Goal: Task Accomplishment & Management: Manage account settings

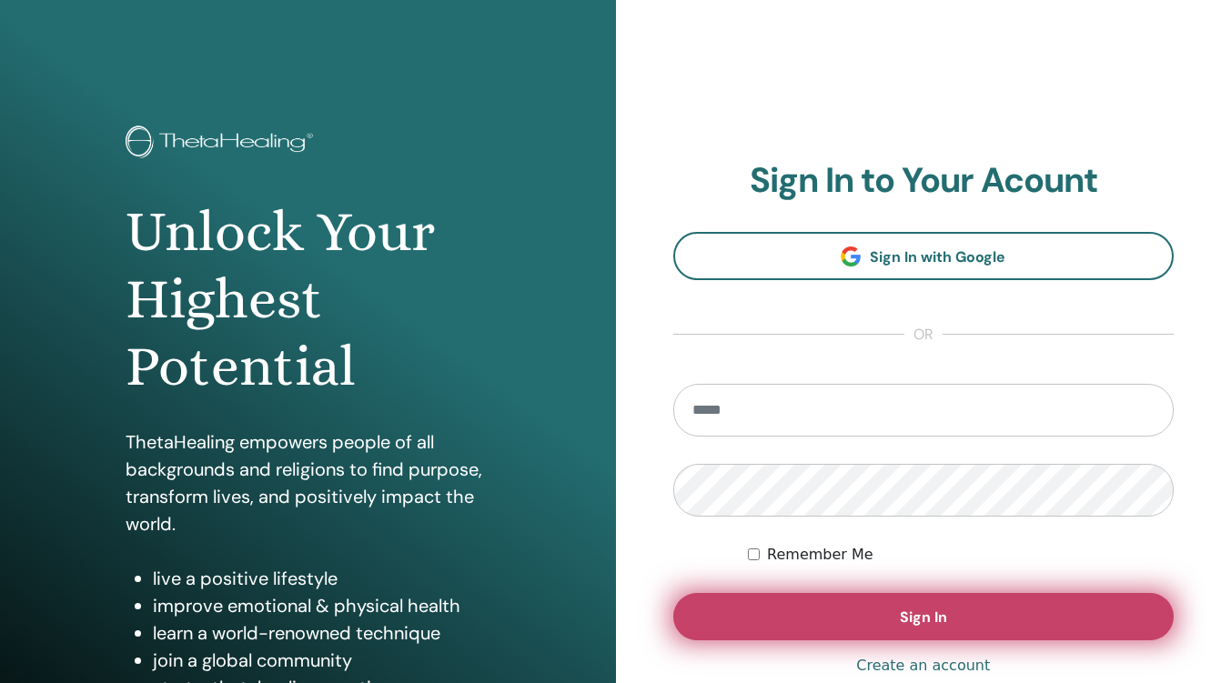
type input "**********"
click at [779, 602] on button "Sign In" at bounding box center [923, 616] width 501 height 47
